Goal: Find specific page/section: Find specific page/section

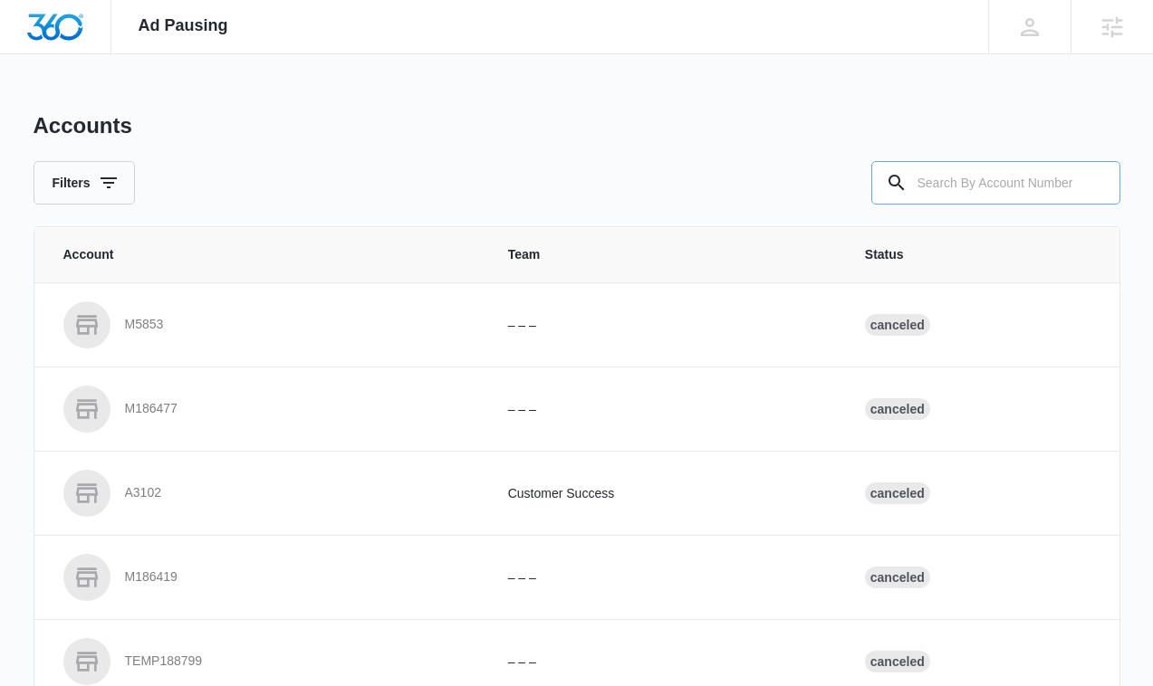
click at [1016, 167] on input "text" at bounding box center [995, 182] width 249 height 43
paste input "M149414"
type input "M149414"
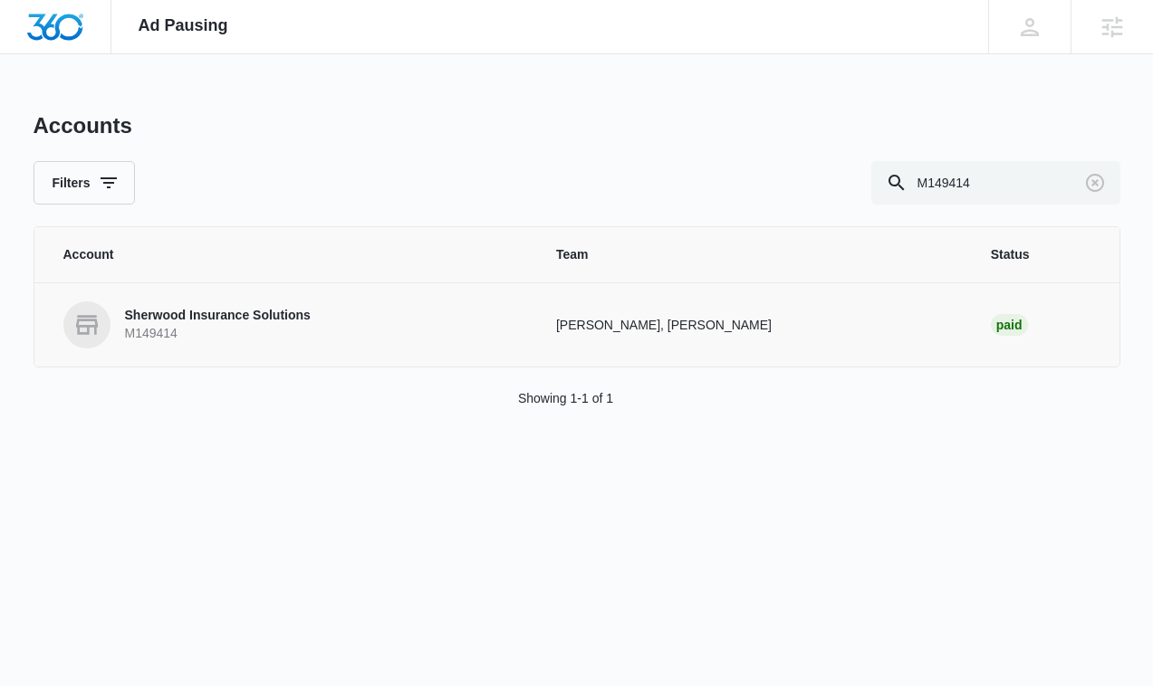
click at [474, 349] on td "Sherwood Insurance Solutions M149414" at bounding box center [284, 325] width 500 height 84
click at [311, 331] on p "M149414" at bounding box center [218, 334] width 186 height 18
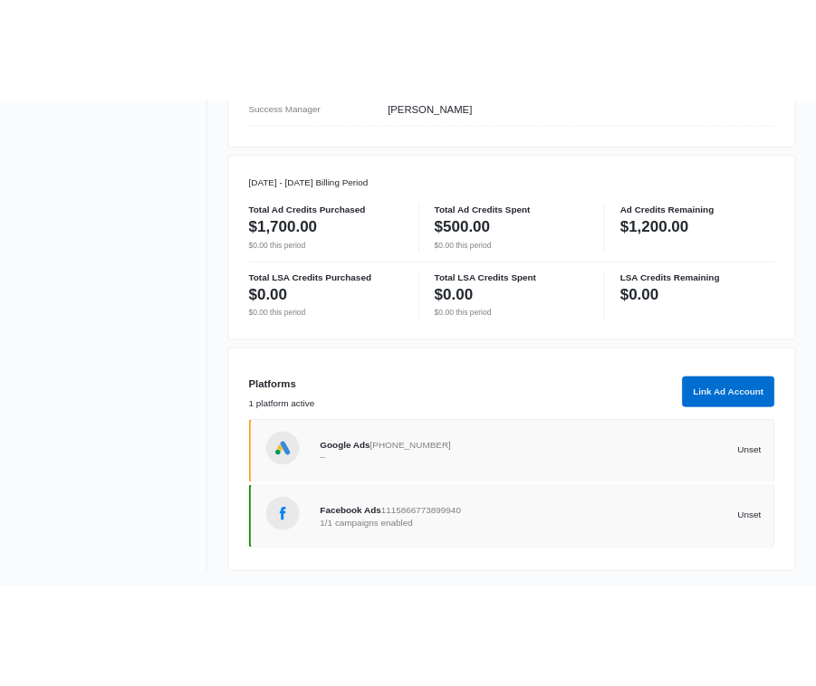
scroll to position [887, 0]
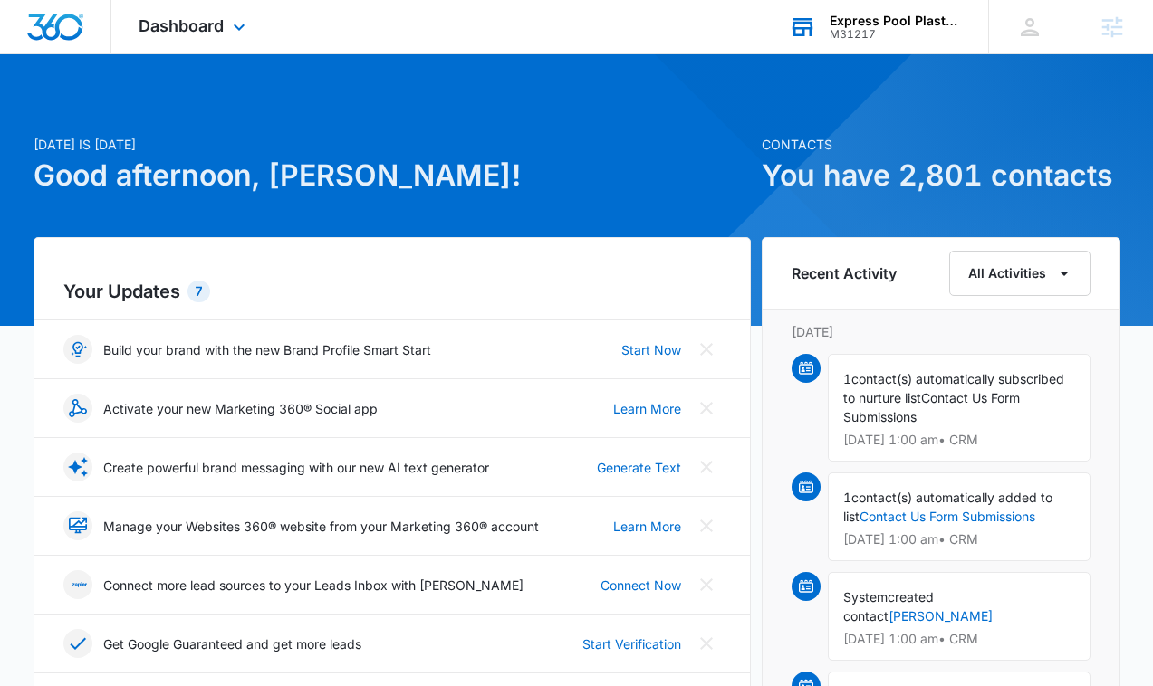
click at [846, 22] on div "Express Pool Plastering & Repairs" at bounding box center [896, 21] width 132 height 14
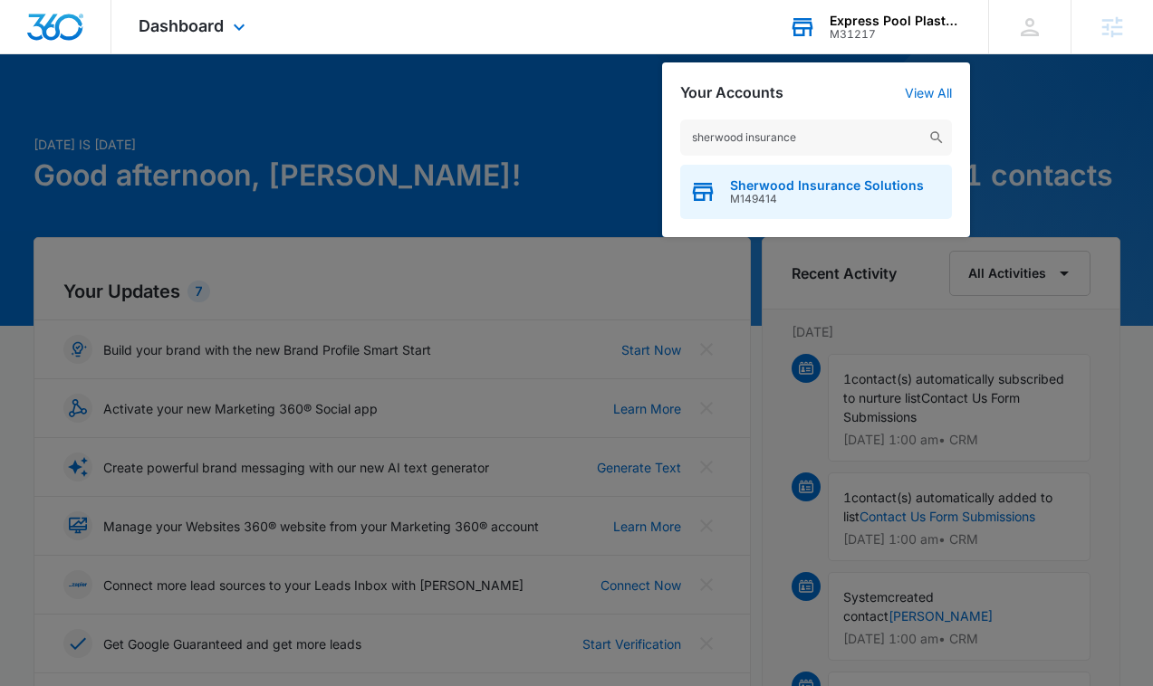
type input "sherwood insurance"
click at [812, 187] on span "Sherwood Insurance Solutions" at bounding box center [827, 185] width 194 height 14
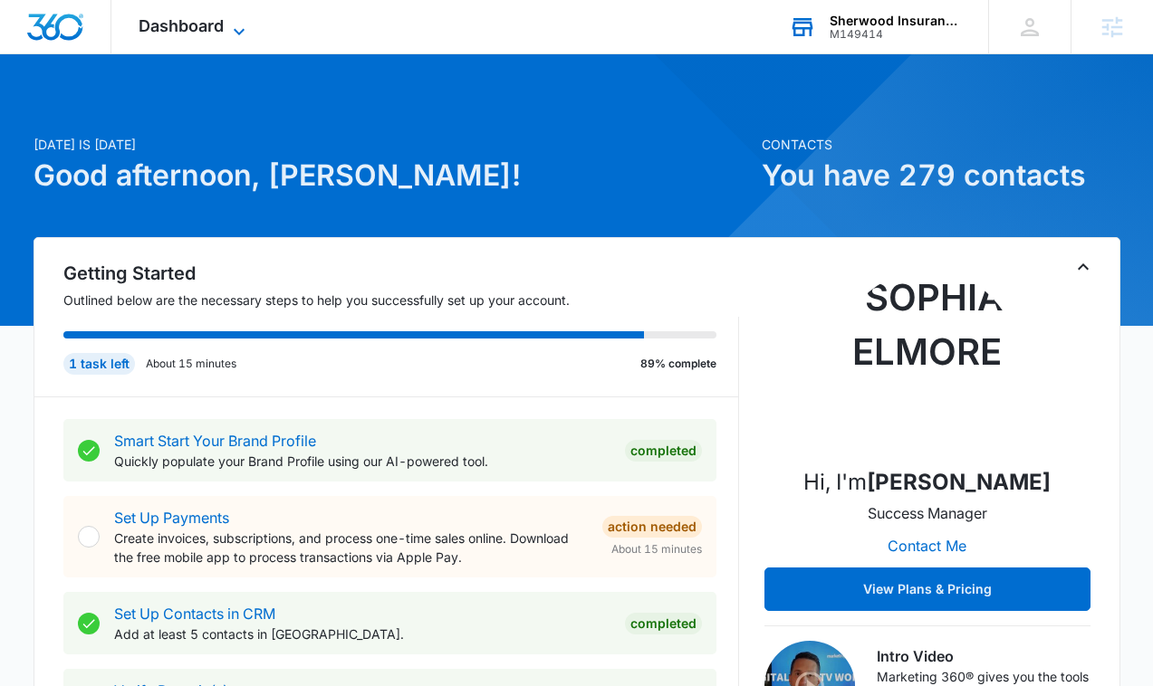
click at [236, 33] on icon at bounding box center [239, 32] width 22 height 22
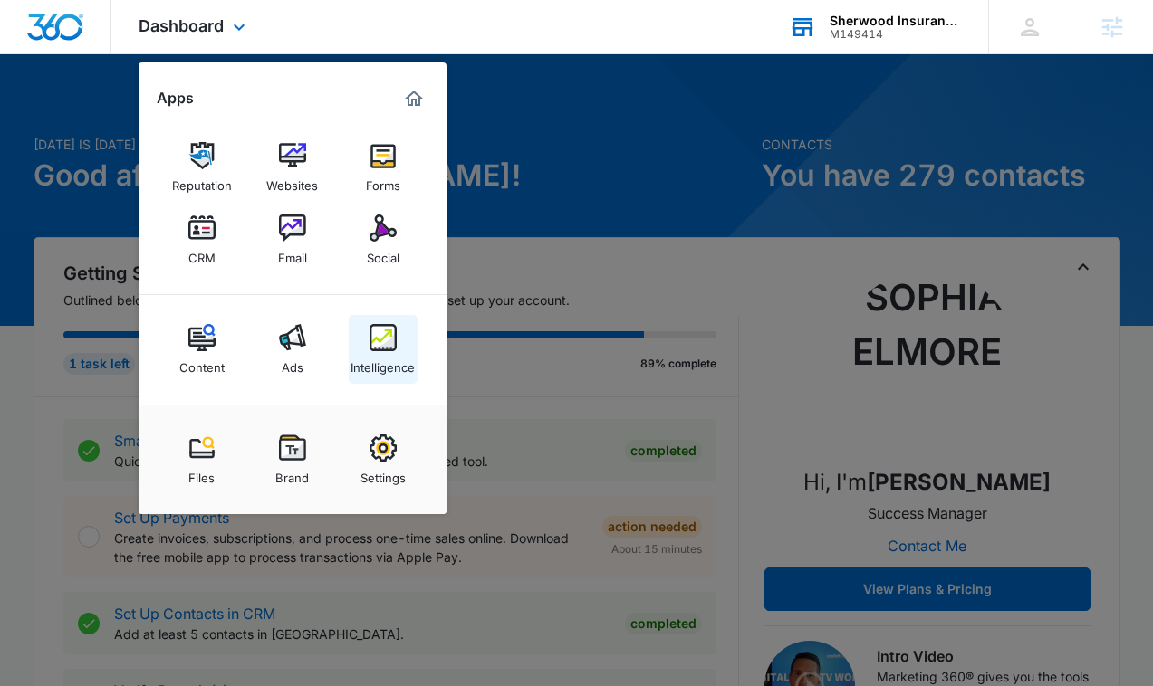
click at [360, 349] on link "Intelligence" at bounding box center [383, 349] width 69 height 69
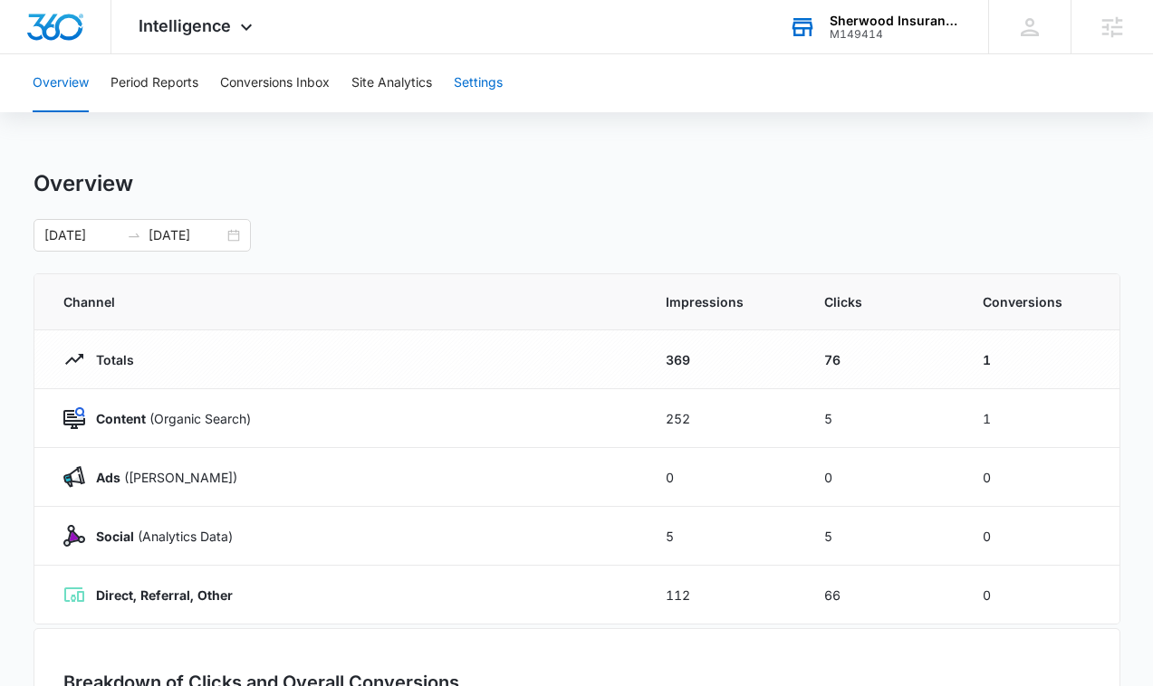
click at [488, 83] on button "Settings" at bounding box center [478, 83] width 49 height 58
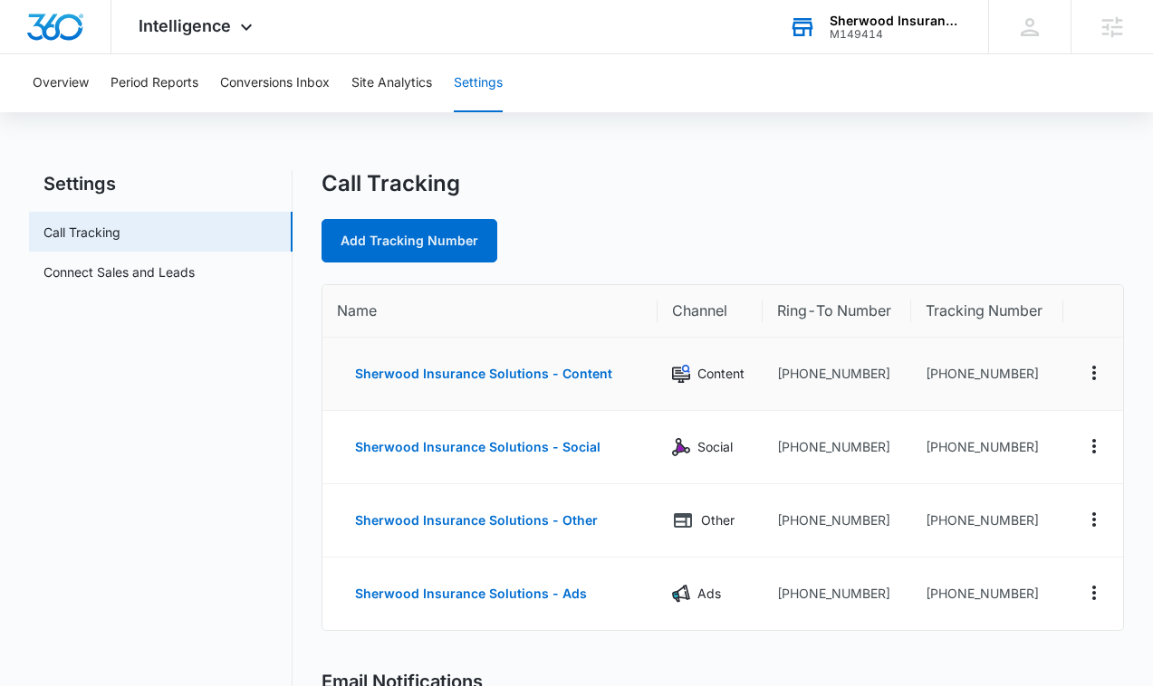
click at [1021, 370] on td "+18336335521" at bounding box center [986, 374] width 151 height 73
drag, startPoint x: 1021, startPoint y: 590, endPoint x: 939, endPoint y: 589, distance: 81.5
click at [939, 590] on td "+18336335527" at bounding box center [986, 594] width 151 height 72
copy td "8336335527"
click at [1034, 588] on td "+18336335527" at bounding box center [986, 594] width 151 height 72
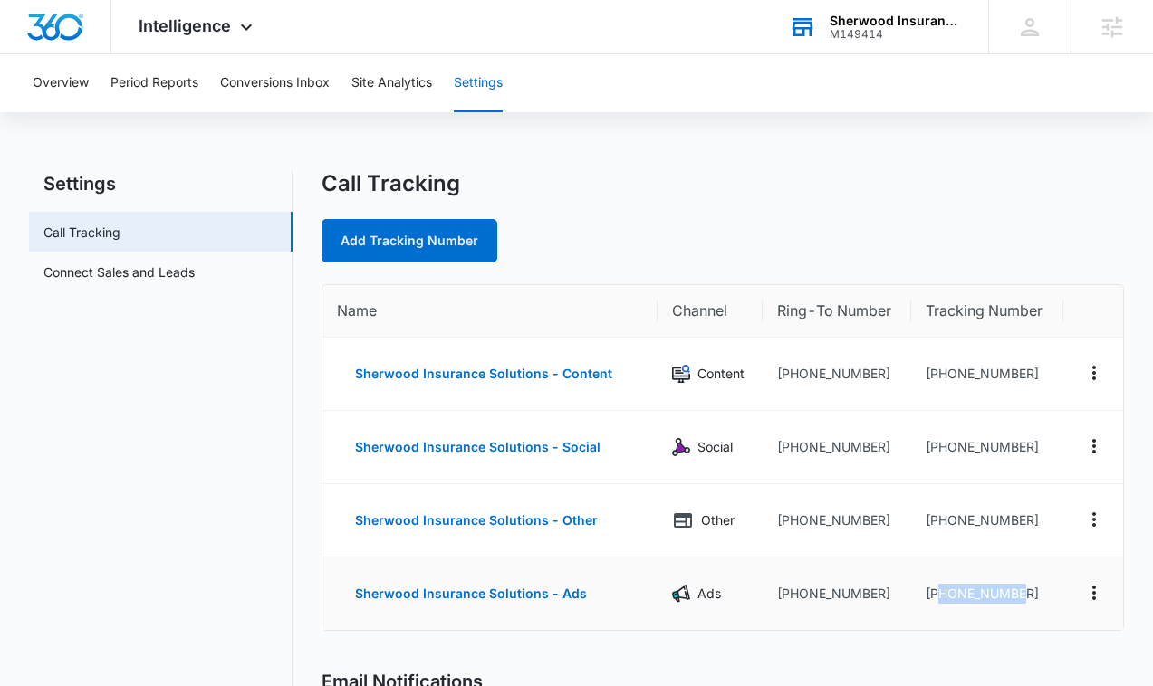
drag, startPoint x: 1025, startPoint y: 598, endPoint x: 936, endPoint y: 595, distance: 89.7
click at [936, 596] on td "+18336335527" at bounding box center [986, 594] width 151 height 72
copy td "8336335527"
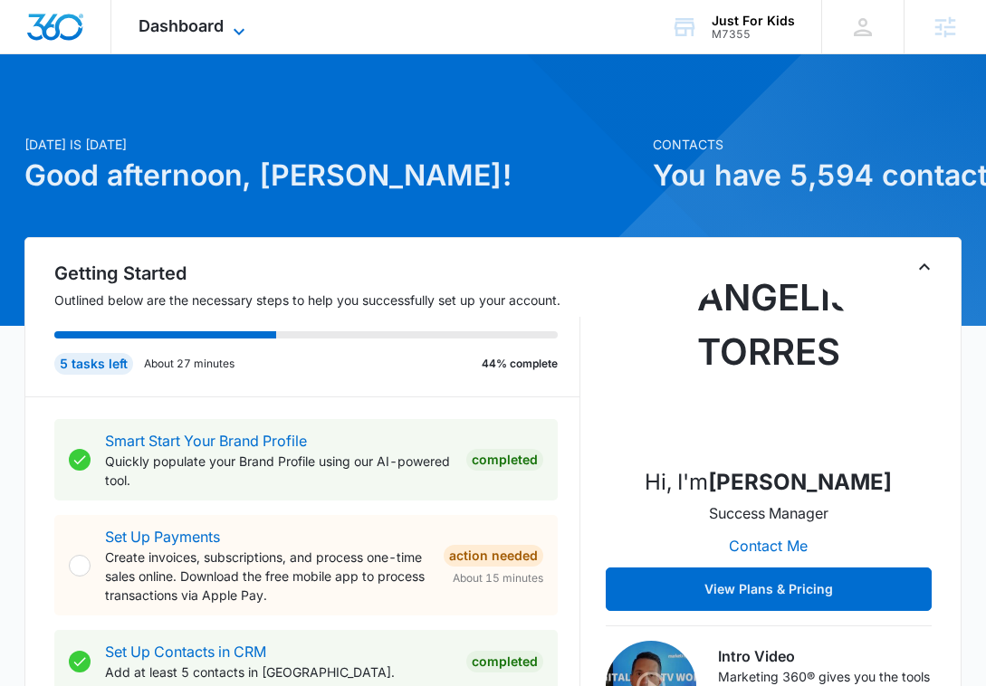
click at [193, 34] on span "Dashboard" at bounding box center [181, 25] width 85 height 19
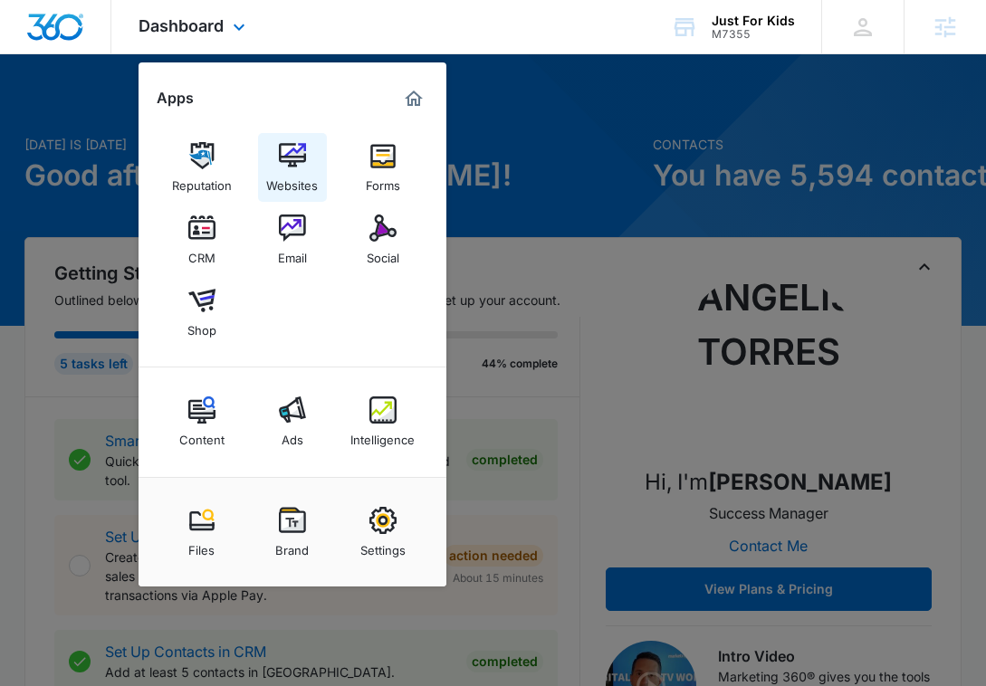
click at [291, 176] on div "Websites" at bounding box center [292, 181] width 52 height 24
